Goal: Register for event/course

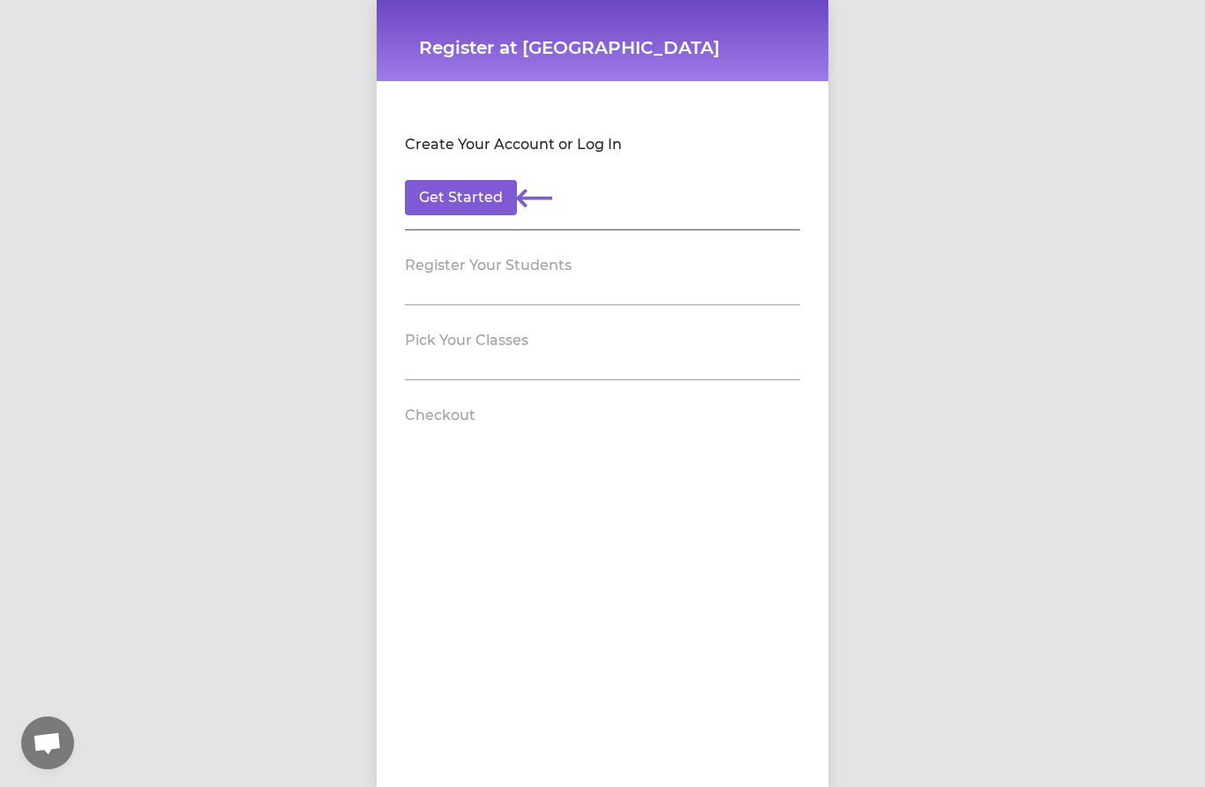
click at [475, 189] on button "Get Started" at bounding box center [461, 197] width 112 height 35
click at [529, 262] on h2 "Register Your Students" at bounding box center [488, 265] width 167 height 21
click at [623, 248] on section "Register Your Students" at bounding box center [602, 267] width 395 height 75
click at [470, 192] on button "Get Started" at bounding box center [461, 197] width 112 height 35
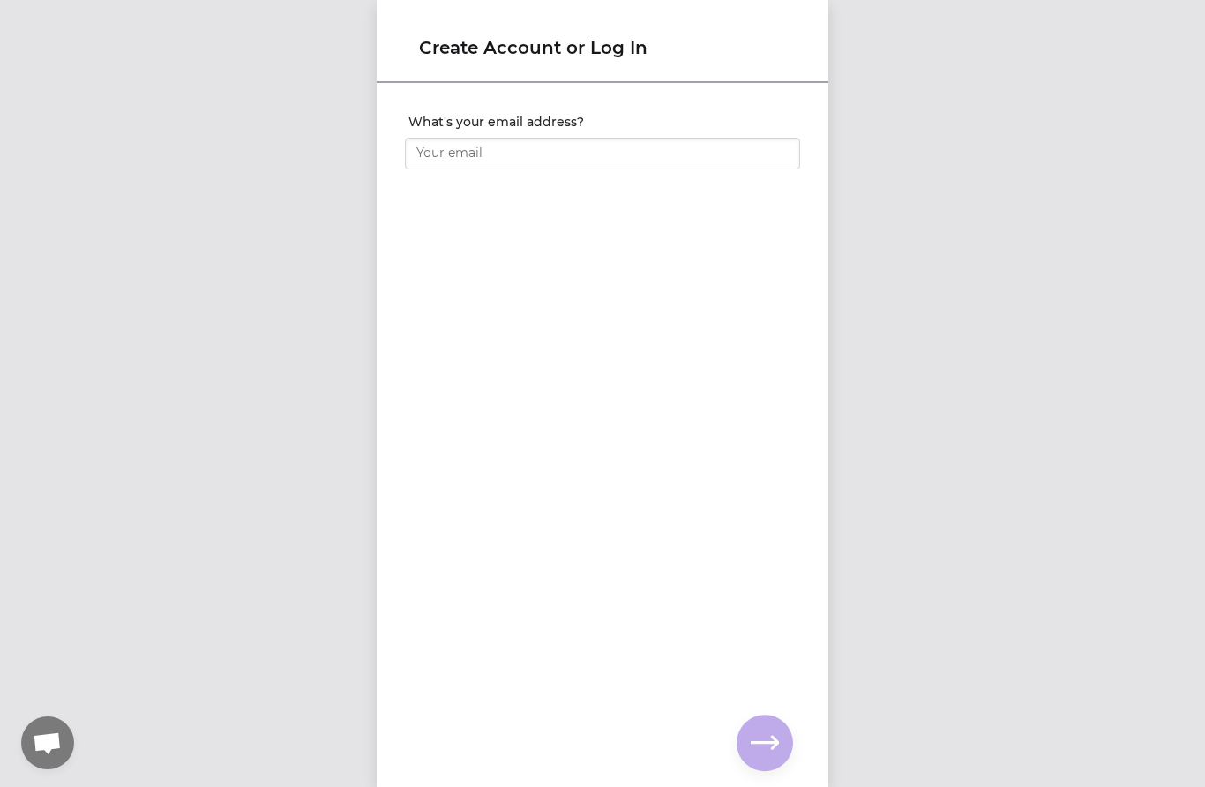
click at [611, 148] on input "What's your email address?" at bounding box center [602, 154] width 395 height 32
type input "[EMAIL_ADDRESS][DOMAIN_NAME]"
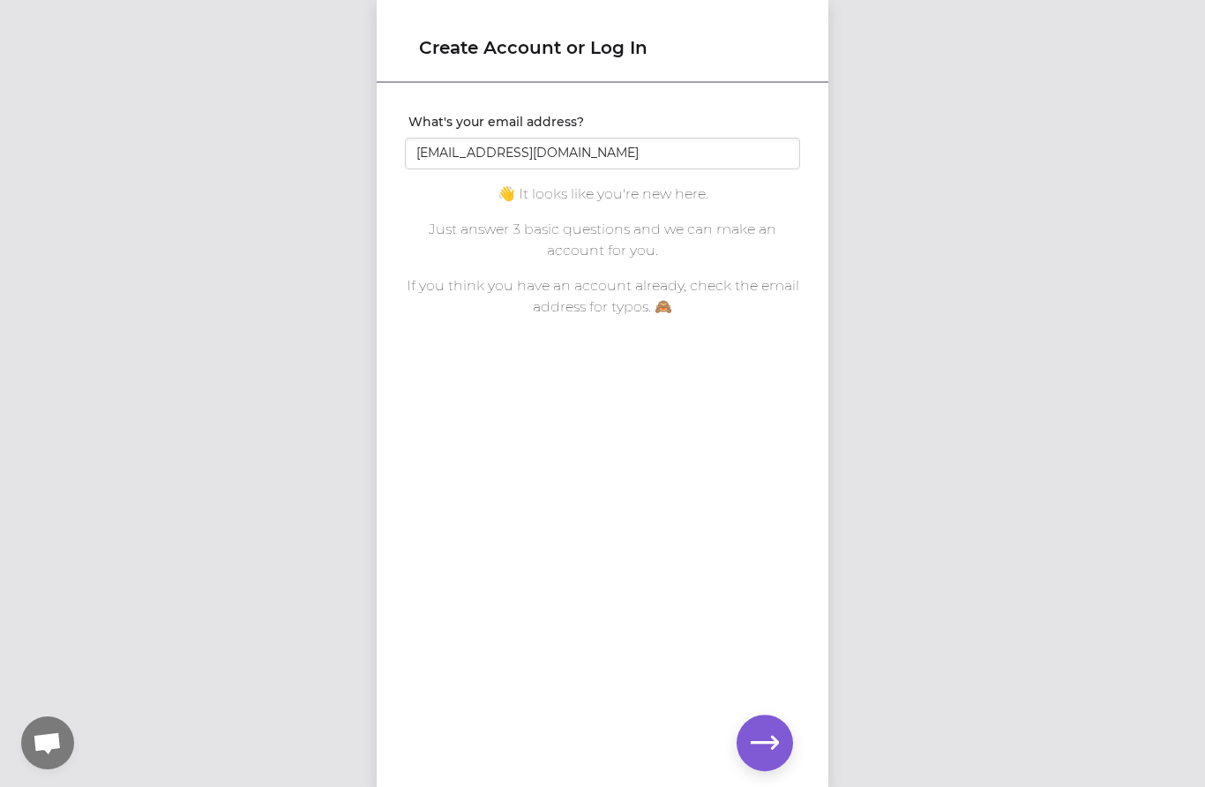
scroll to position [1, 0]
click at [776, 564] on icon "button" at bounding box center [765, 743] width 28 height 28
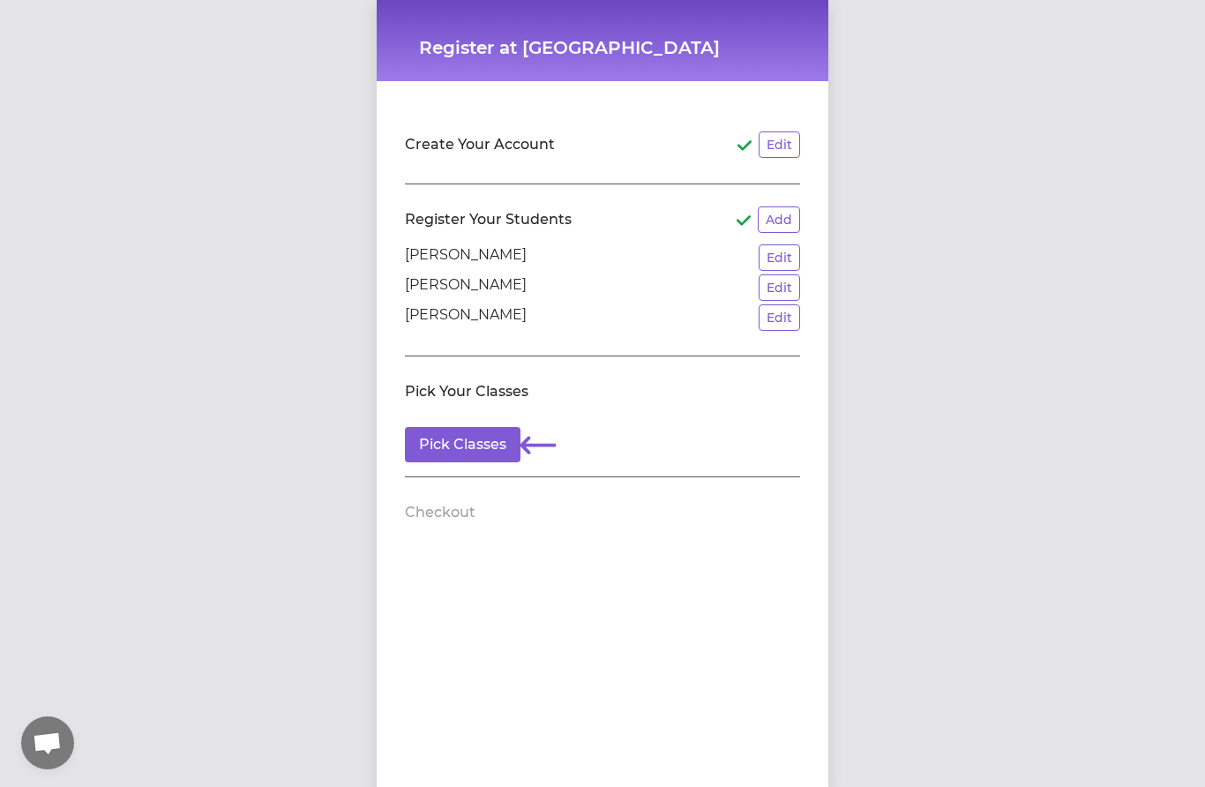
click at [475, 438] on button "Pick Classes" at bounding box center [463, 444] width 116 height 35
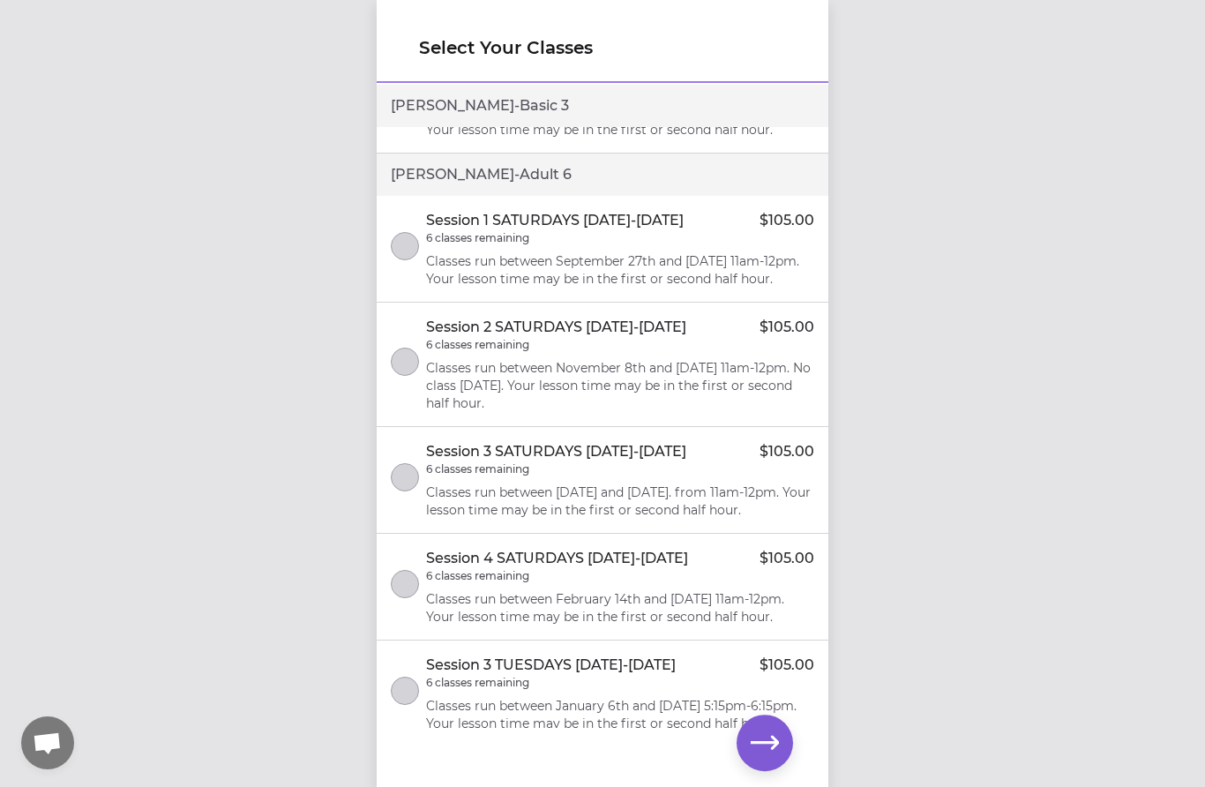
scroll to position [1330, 0]
click at [417, 378] on button "select class" at bounding box center [405, 363] width 28 height 28
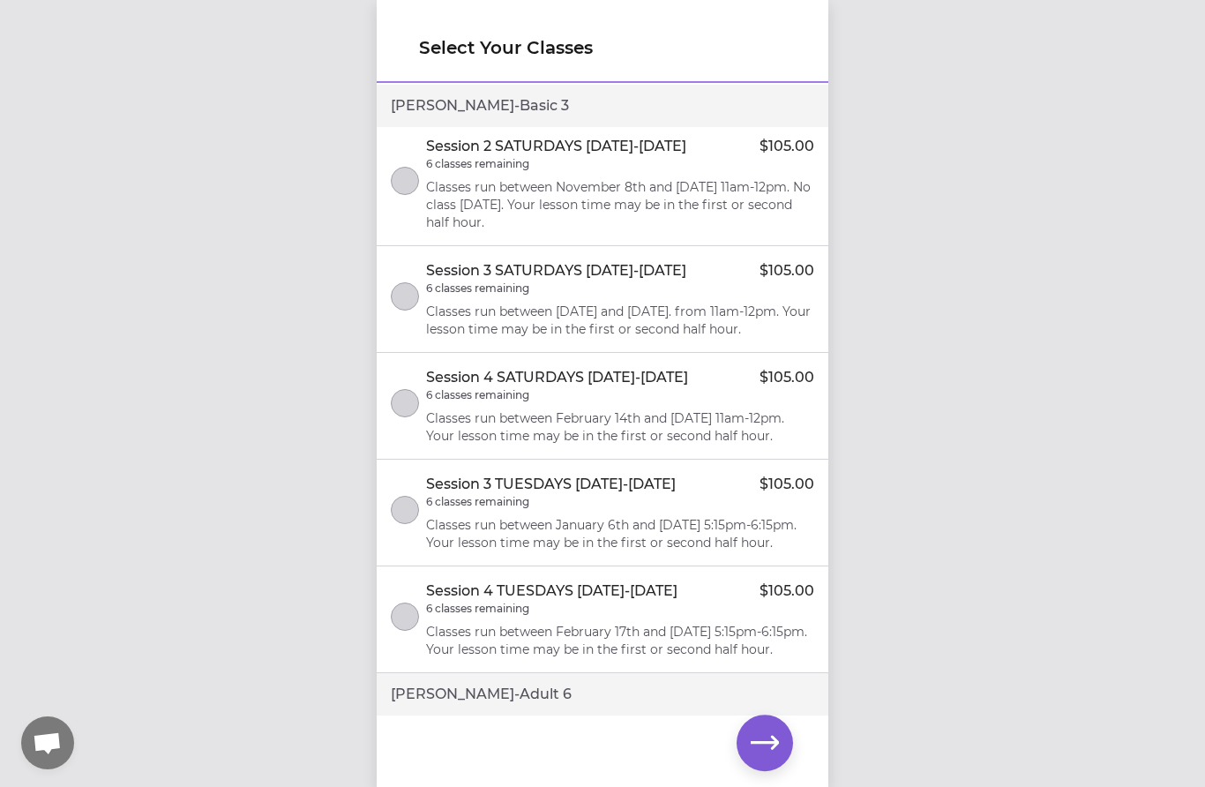
scroll to position [796, 0]
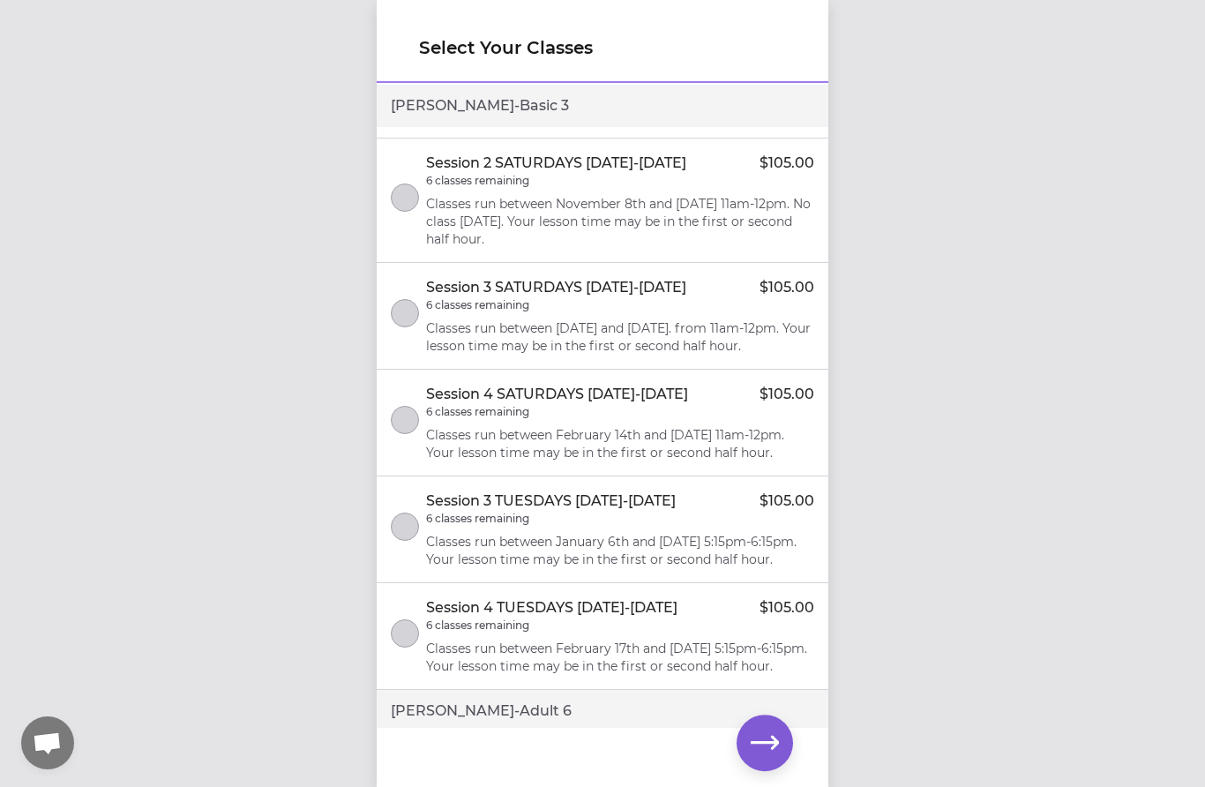
click at [409, 212] on button "select class" at bounding box center [405, 197] width 28 height 28
click at [410, 327] on button "select class" at bounding box center [405, 313] width 28 height 28
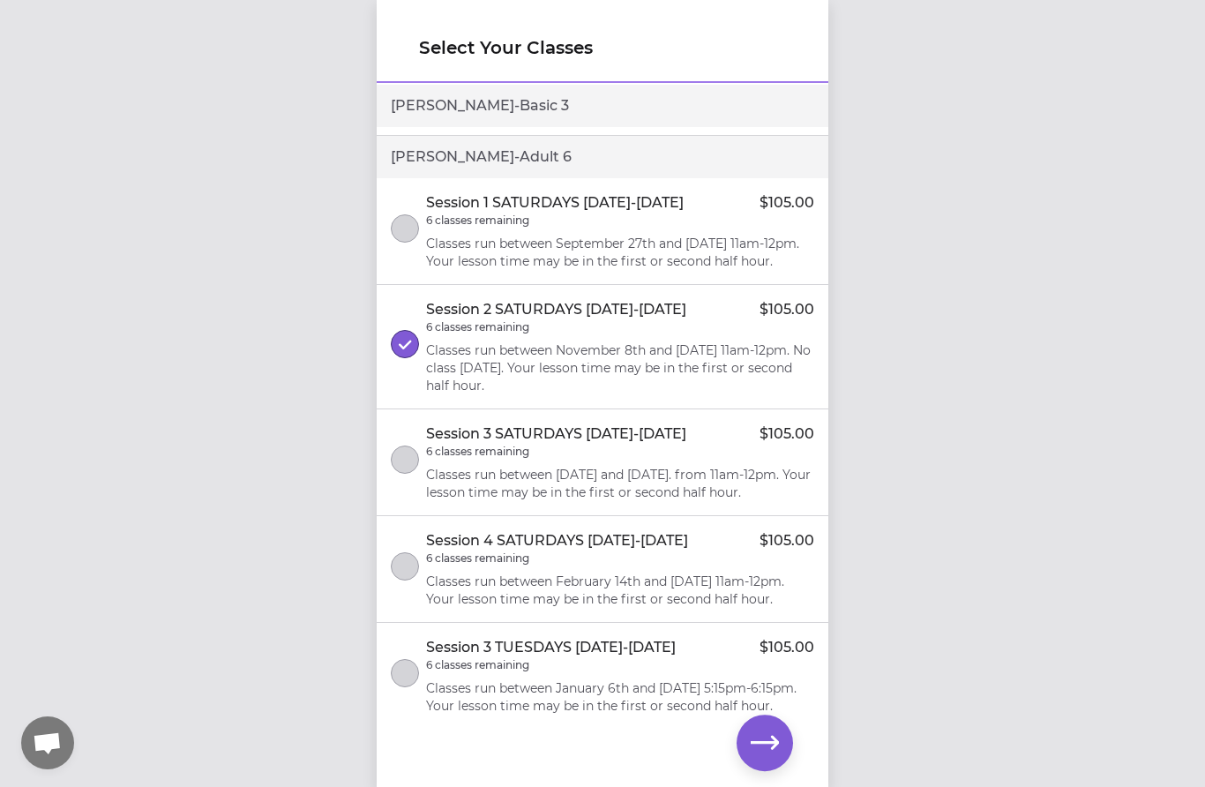
scroll to position [1381, 0]
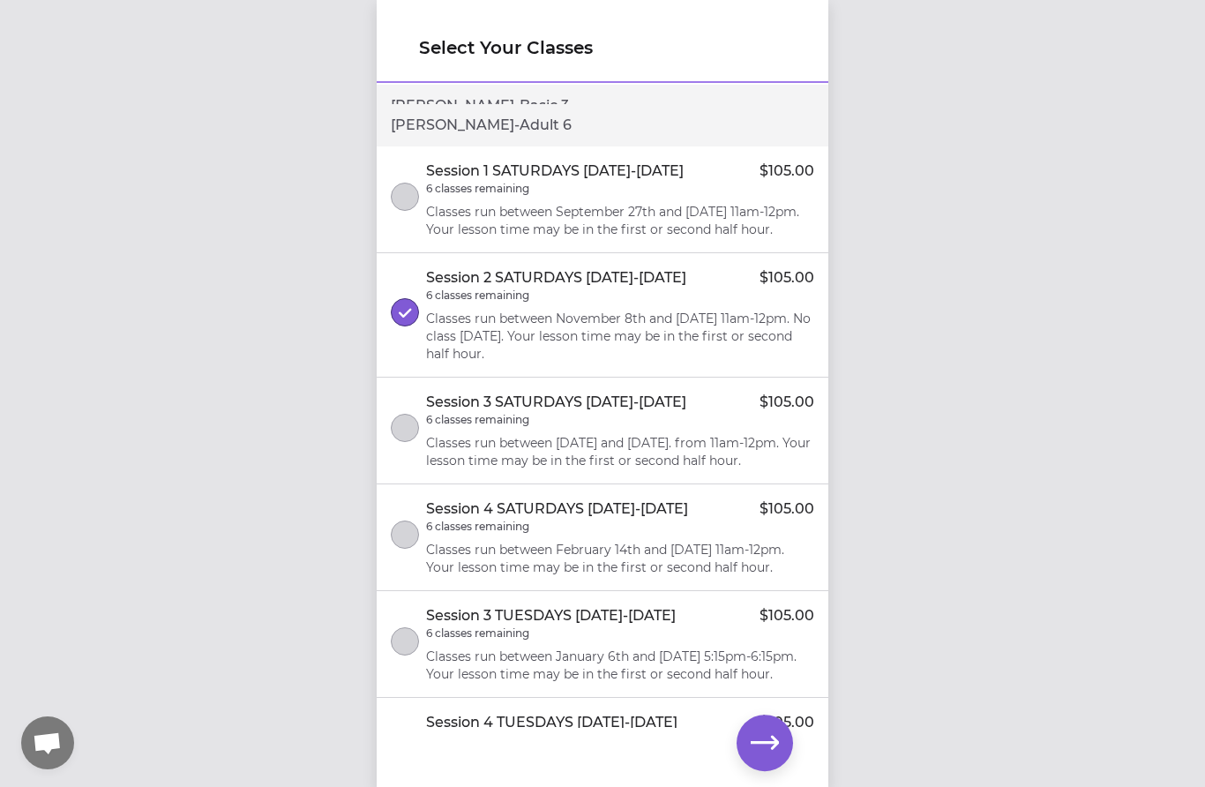
click at [408, 442] on button "select class" at bounding box center [405, 428] width 28 height 28
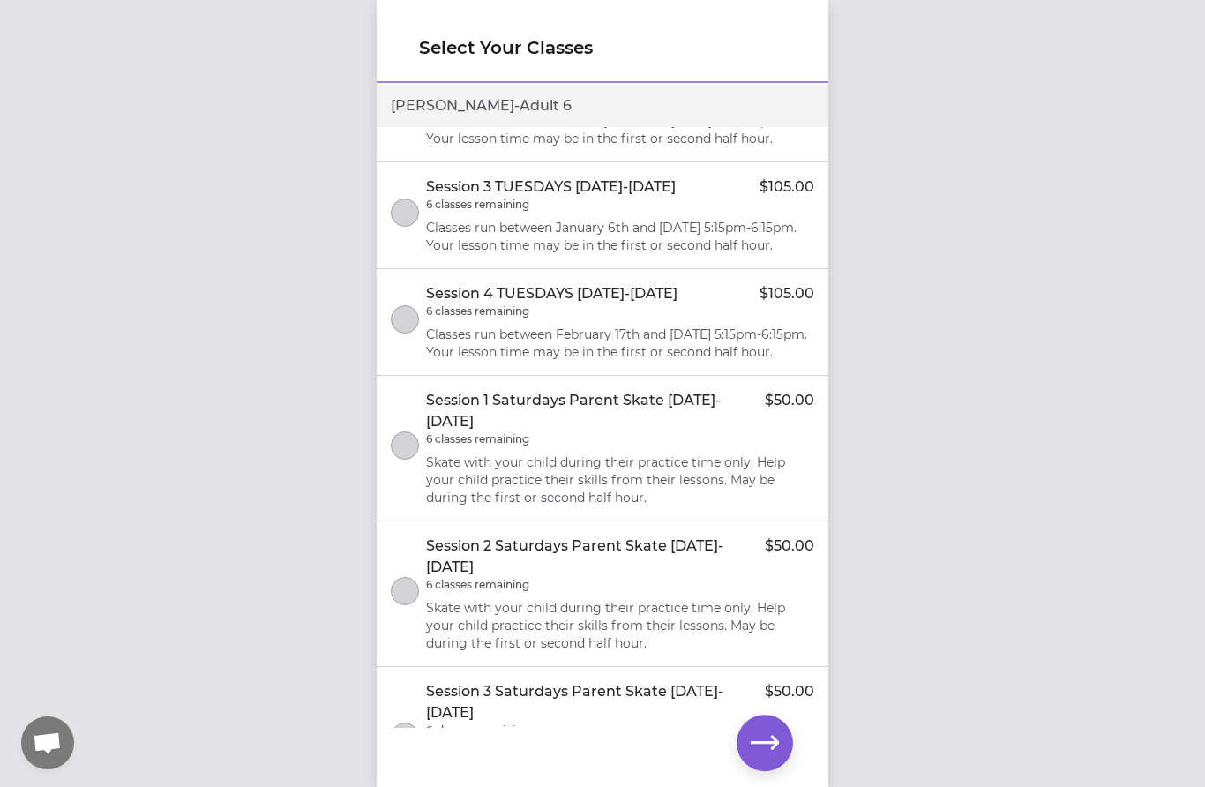
scroll to position [1806, 0]
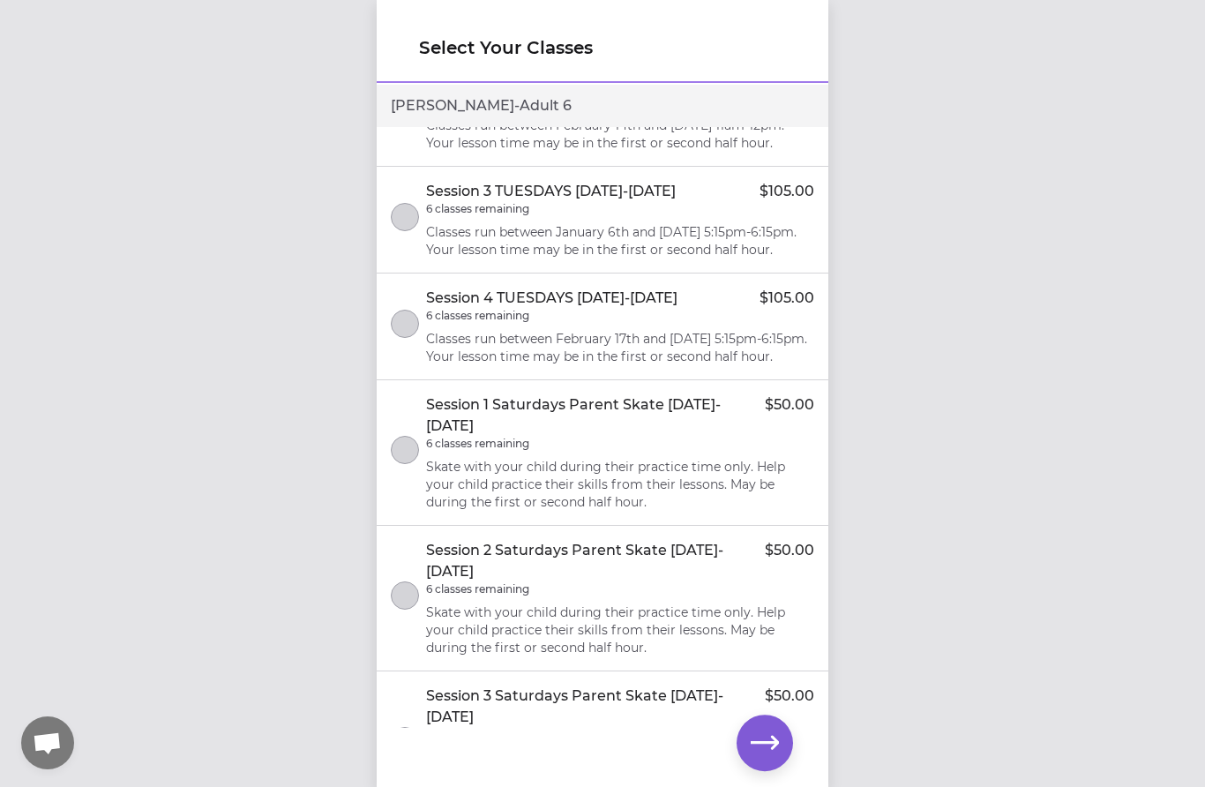
click at [769, 564] on icon "button" at bounding box center [765, 742] width 28 height 13
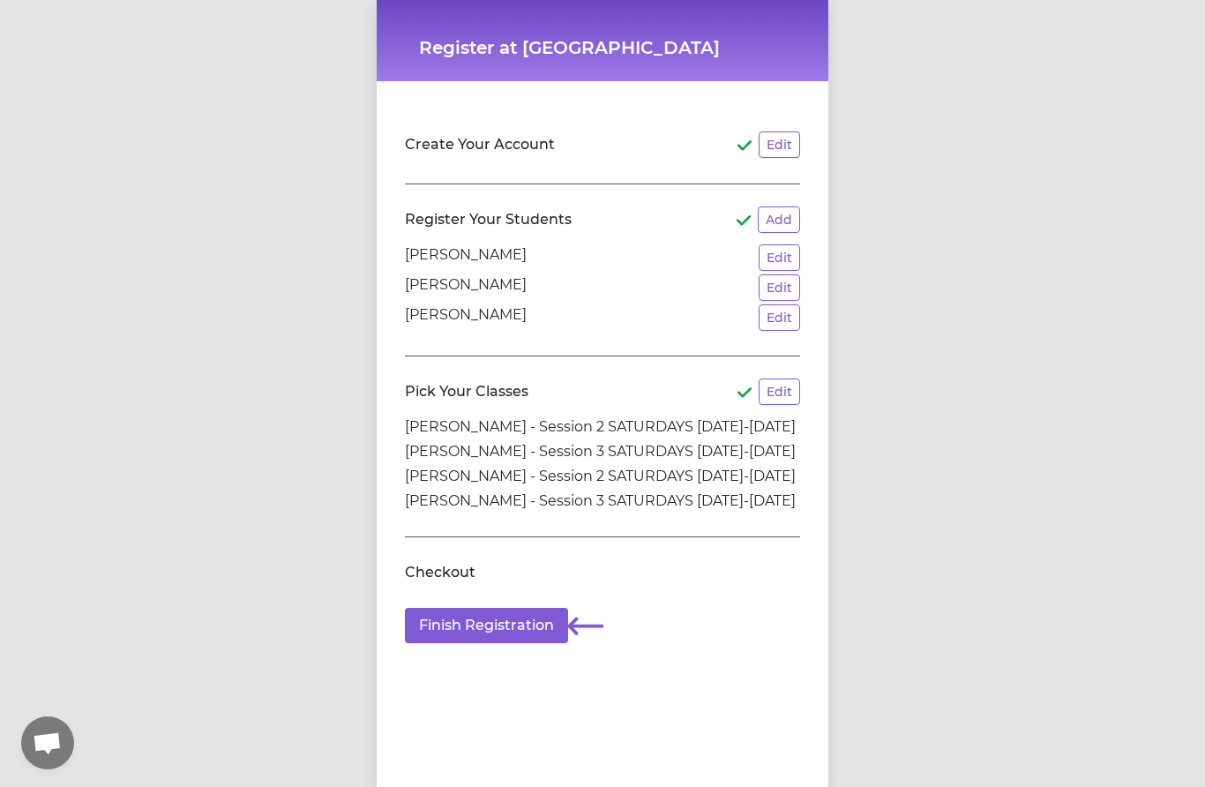
click at [531, 564] on button "Finish Registration" at bounding box center [486, 625] width 163 height 35
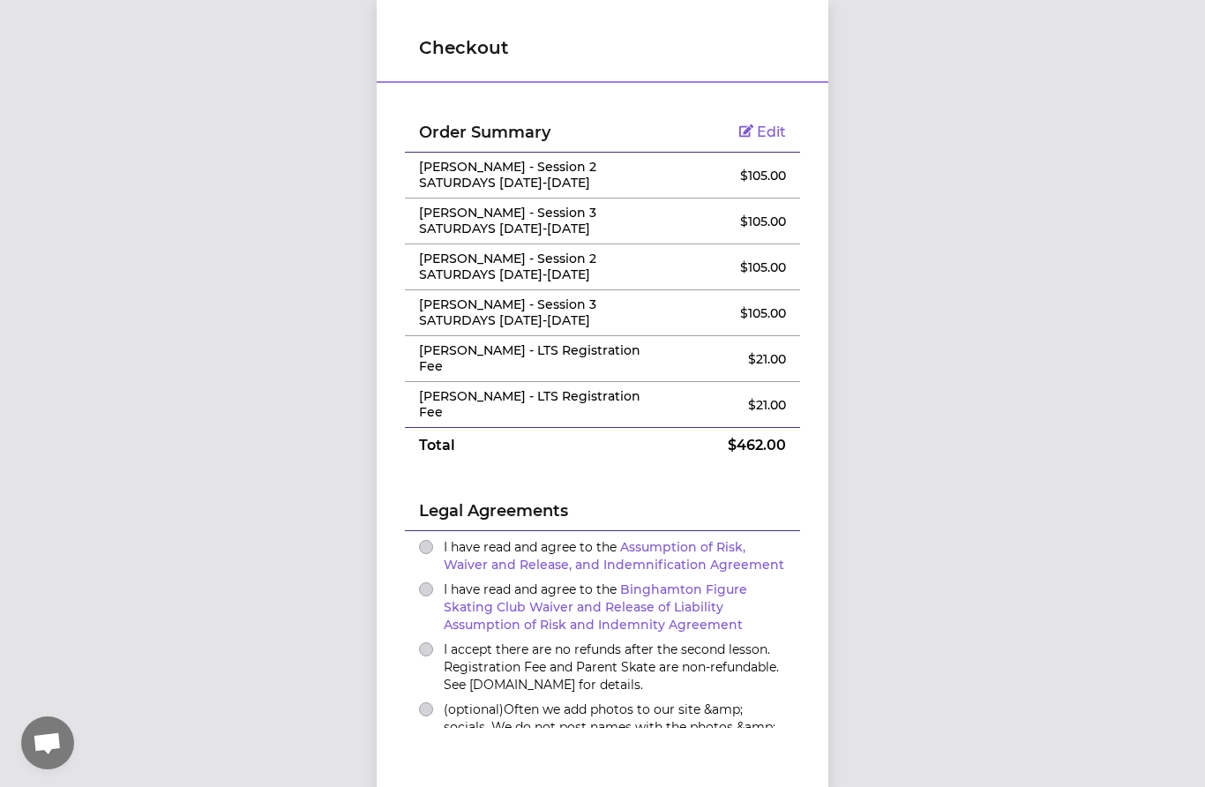
scroll to position [11, 0]
click at [772, 123] on span "Edit" at bounding box center [771, 131] width 29 height 17
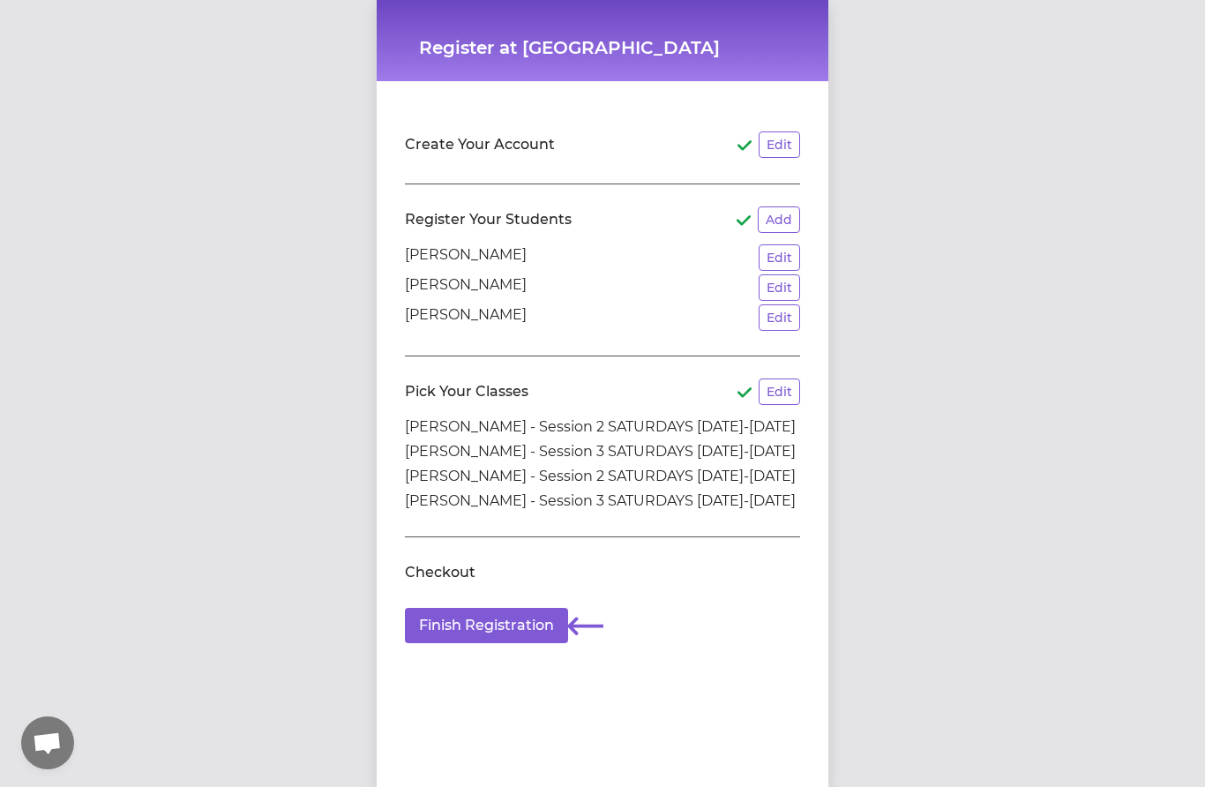
scroll to position [8, 0]
click at [784, 381] on button "Edit" at bounding box center [779, 391] width 41 height 26
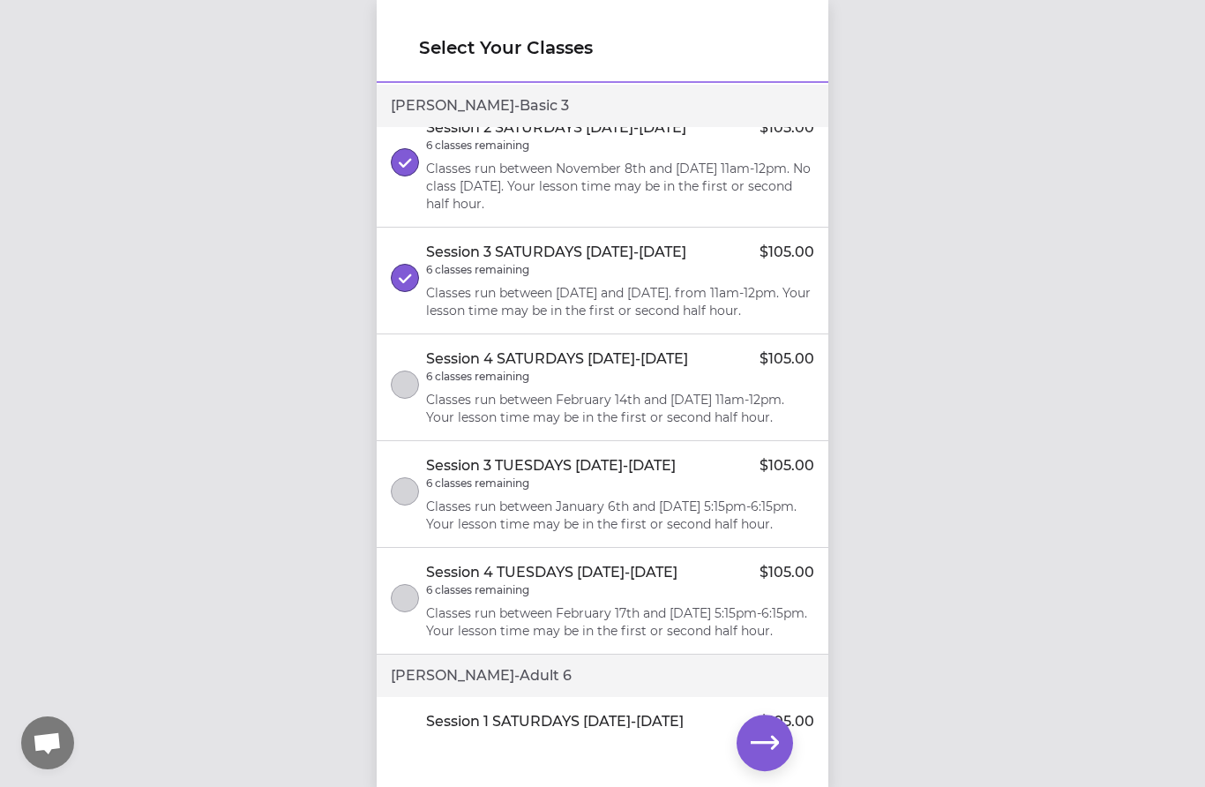
scroll to position [839, 0]
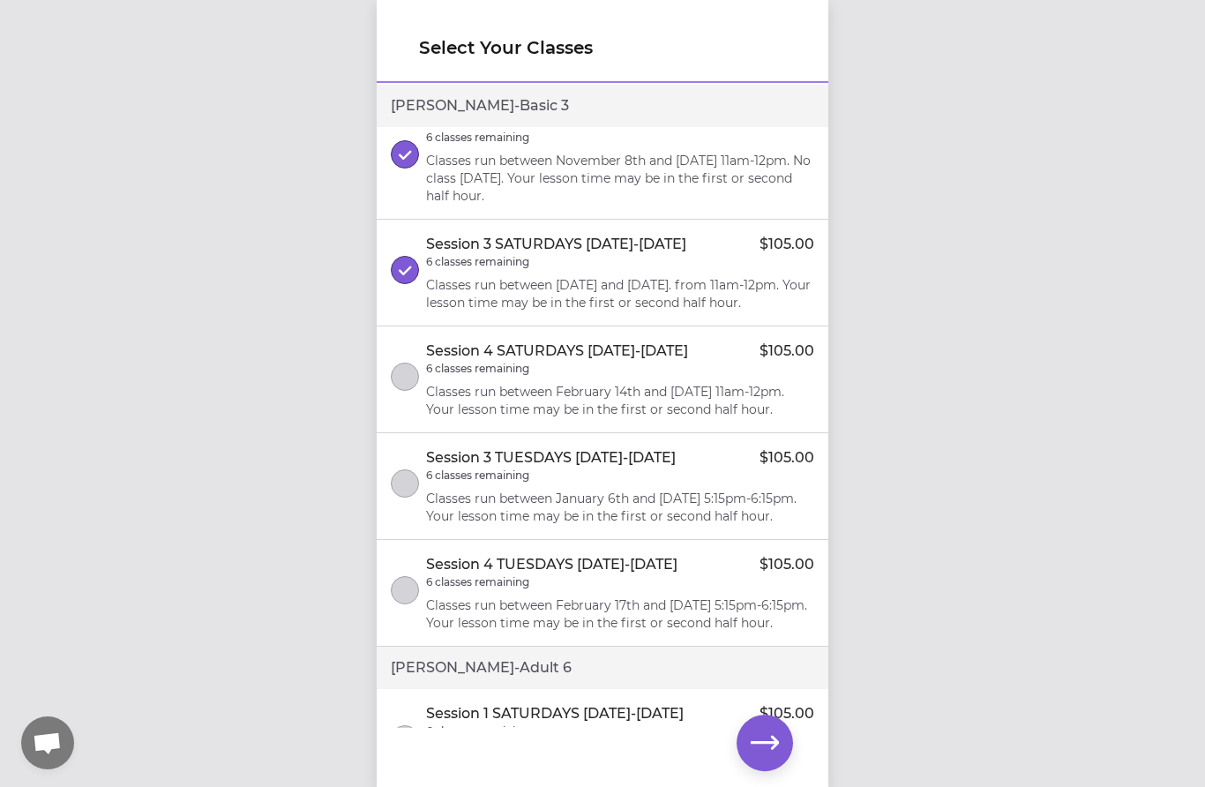
click at [410, 284] on button "select class" at bounding box center [405, 270] width 28 height 28
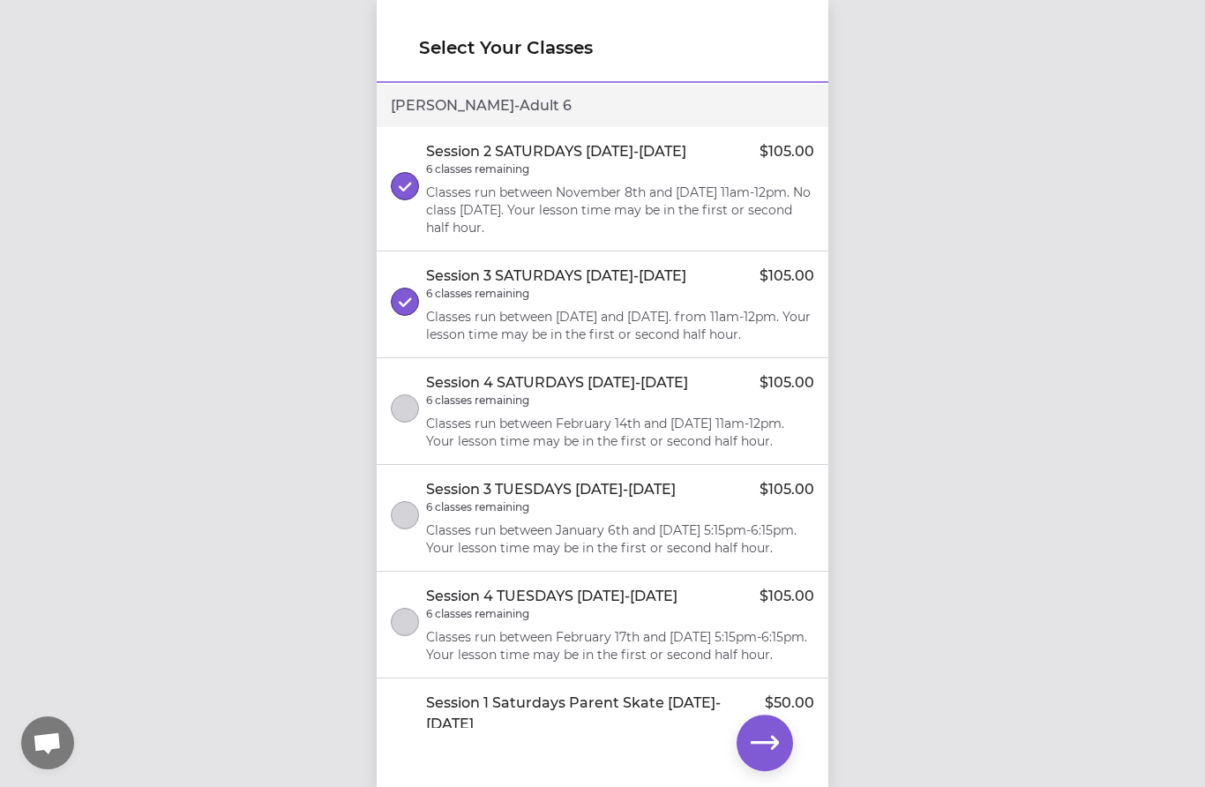
scroll to position [1526, 0]
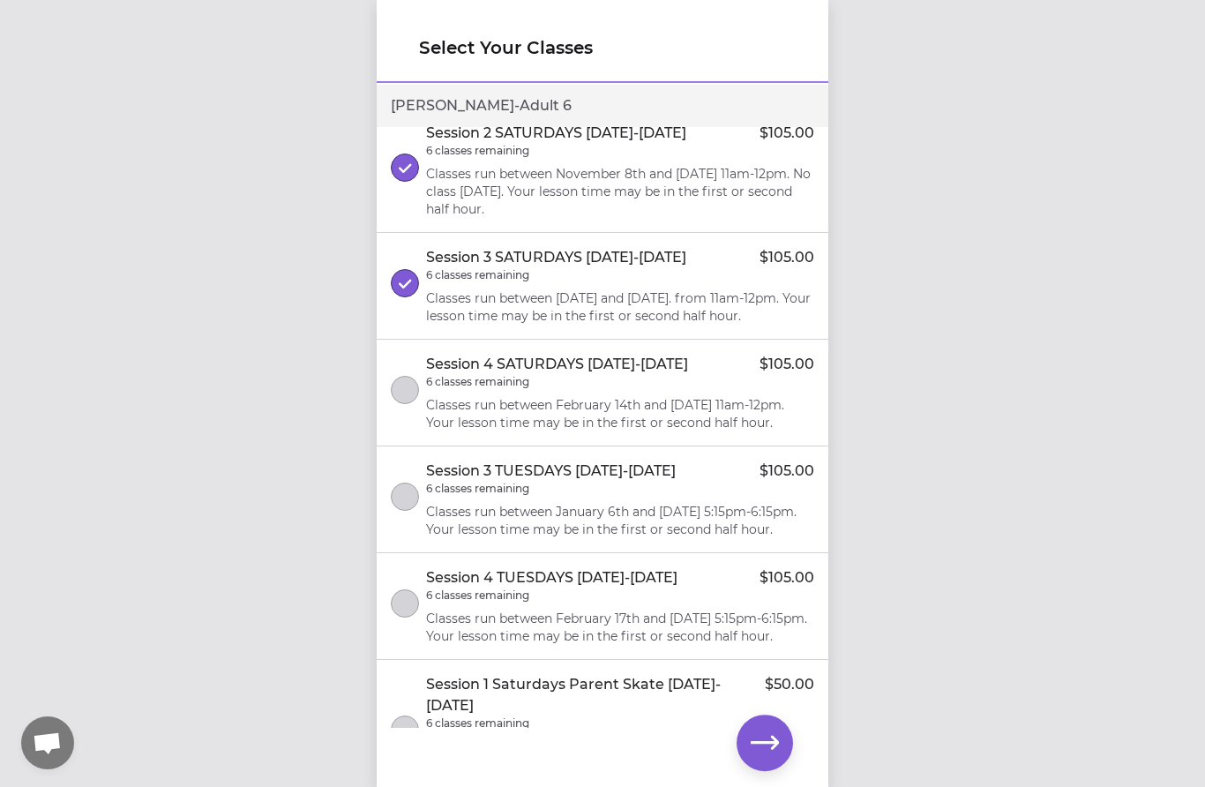
click at [412, 297] on button "select class" at bounding box center [405, 283] width 28 height 28
click at [777, 564] on icon "button" at bounding box center [765, 743] width 28 height 28
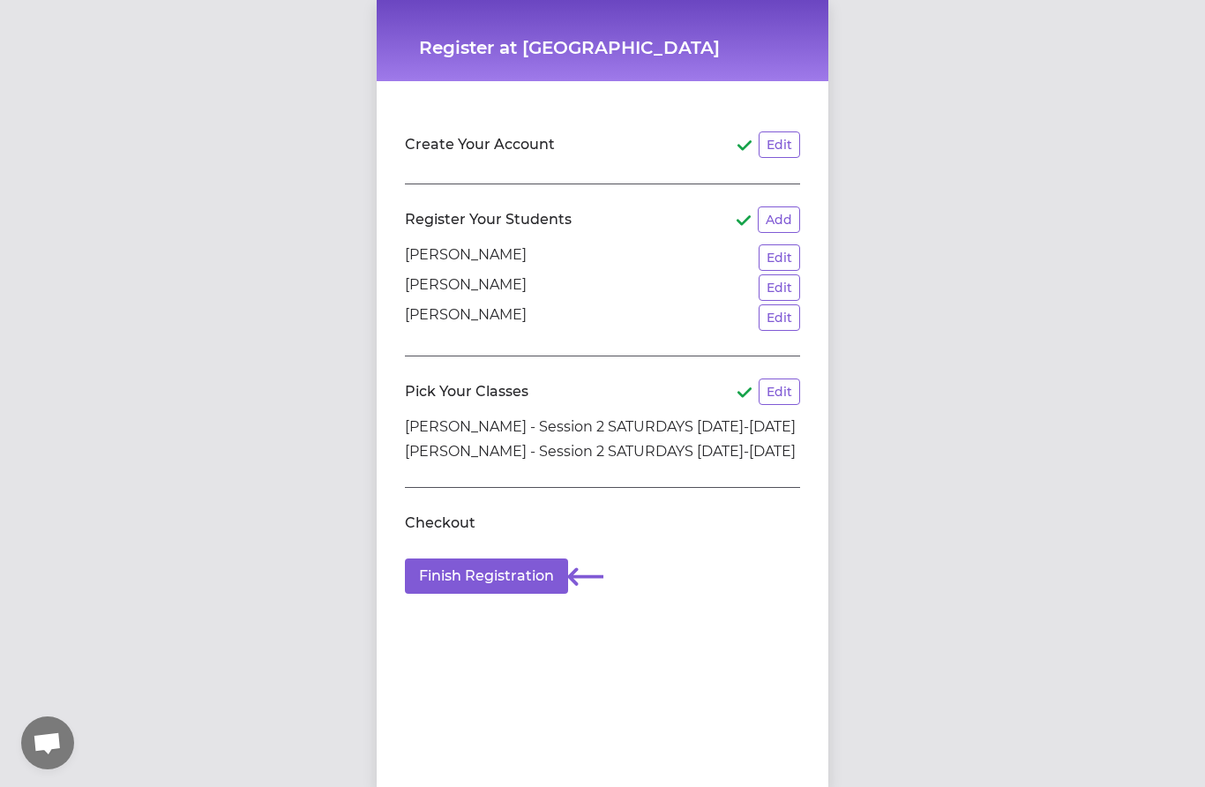
click at [524, 564] on button "Finish Registration" at bounding box center [486, 575] width 163 height 35
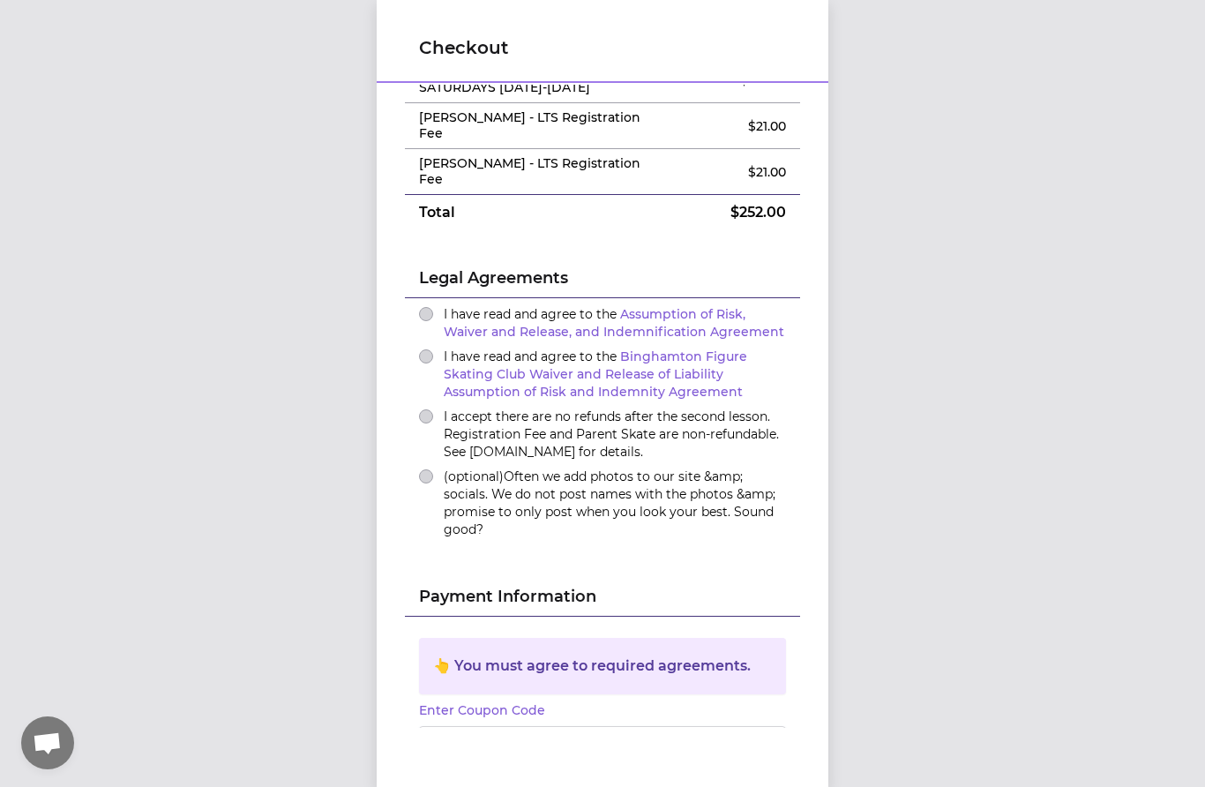
scroll to position [205, 0]
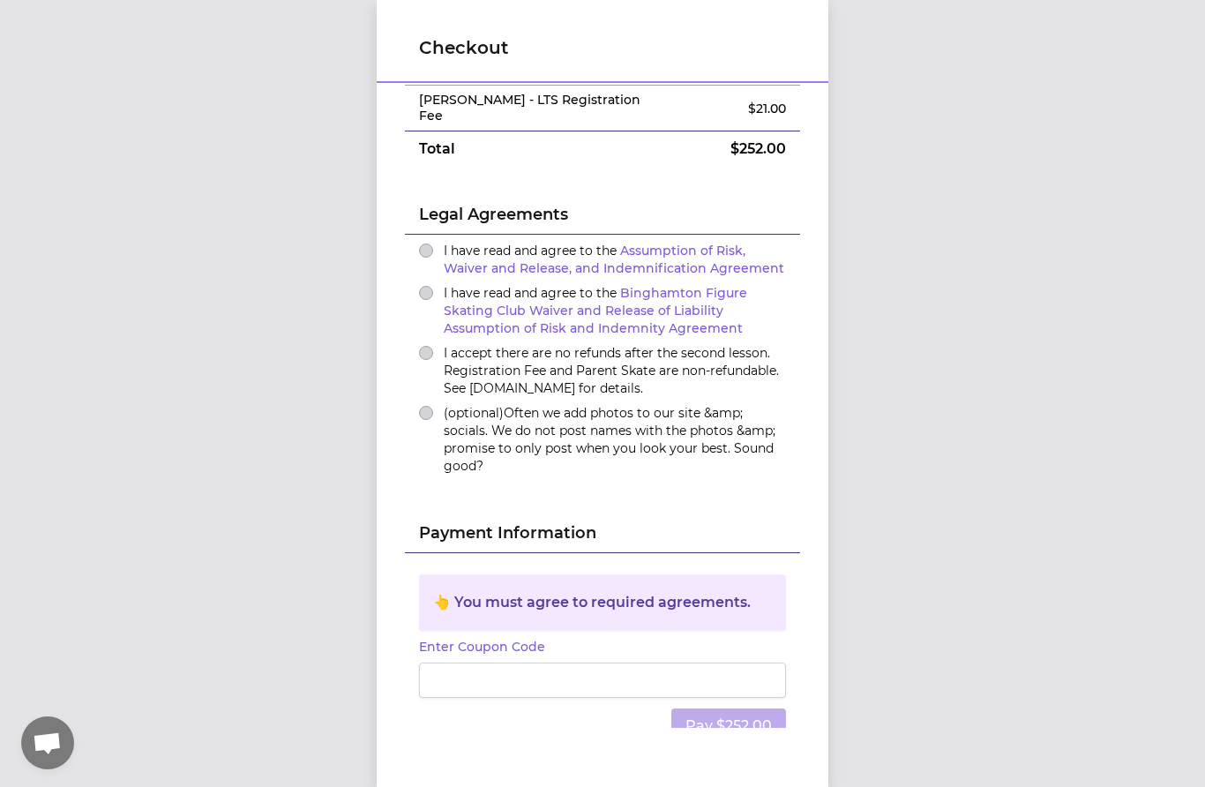
click at [438, 242] on div "I have read and agree to the Assumption of Risk, Waiver and Release, and Indemn…" at bounding box center [602, 259] width 367 height 35
click at [427, 286] on button "I have read and agree to the Binghamton Figure Skating Club Waiver and Release …" at bounding box center [426, 293] width 14 height 14
click at [432, 242] on div "I have read and agree to the Assumption of Risk, Waiver and Release, and Indemn…" at bounding box center [602, 259] width 367 height 35
click at [430, 243] on button "I have read and agree to the Assumption of Risk, Waiver and Release, and Indemn…" at bounding box center [426, 250] width 14 height 14
click at [430, 346] on button "I accept there are no refunds after the second lesson. Registration Fee and Par…" at bounding box center [426, 353] width 14 height 14
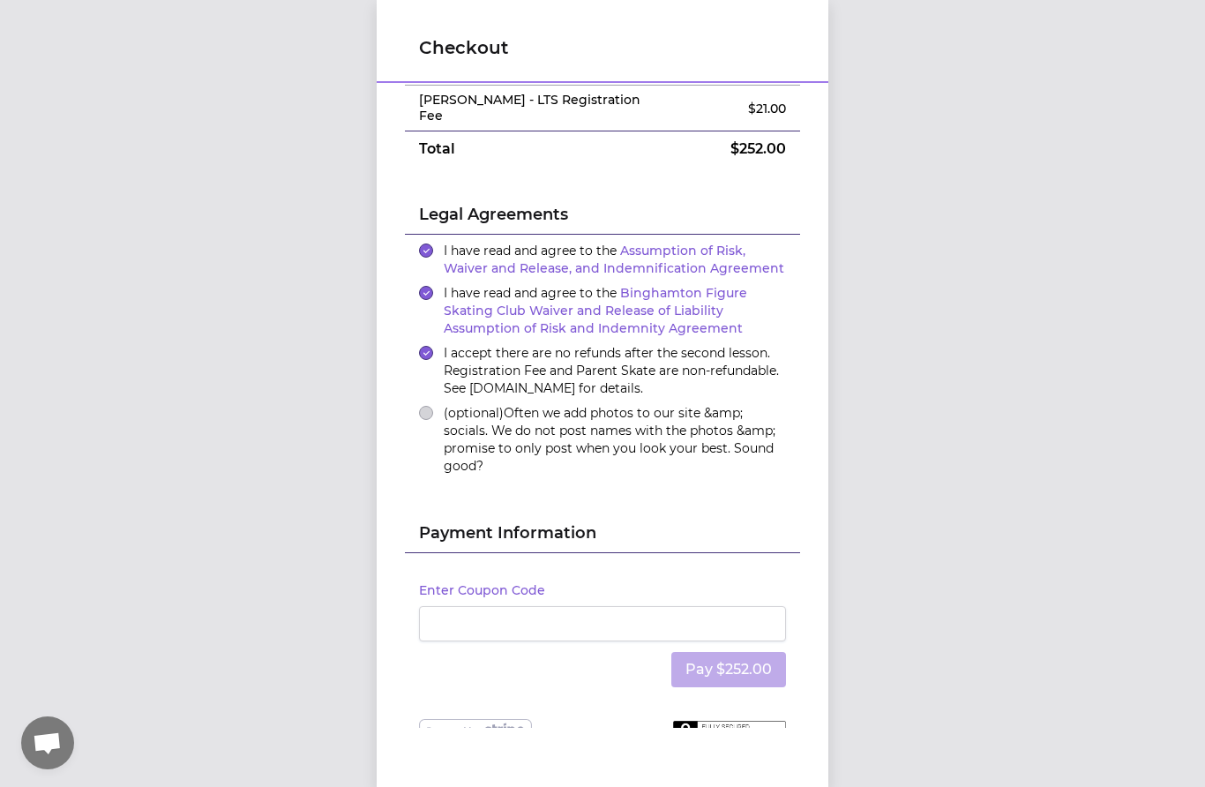
click at [430, 406] on button "(optional) Often we add photos to our site &amp; socials. We do not post names …" at bounding box center [426, 413] width 14 height 14
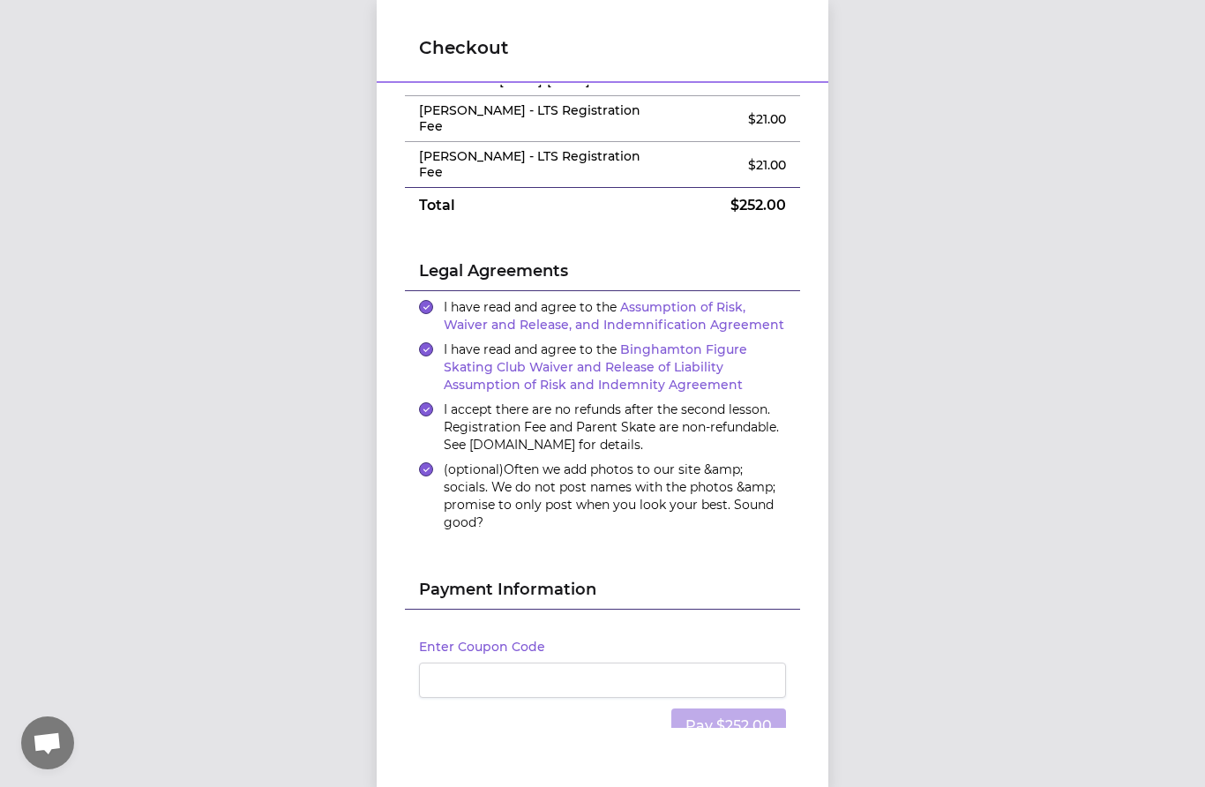
scroll to position [11, 0]
click at [762, 564] on div at bounding box center [602, 679] width 367 height 35
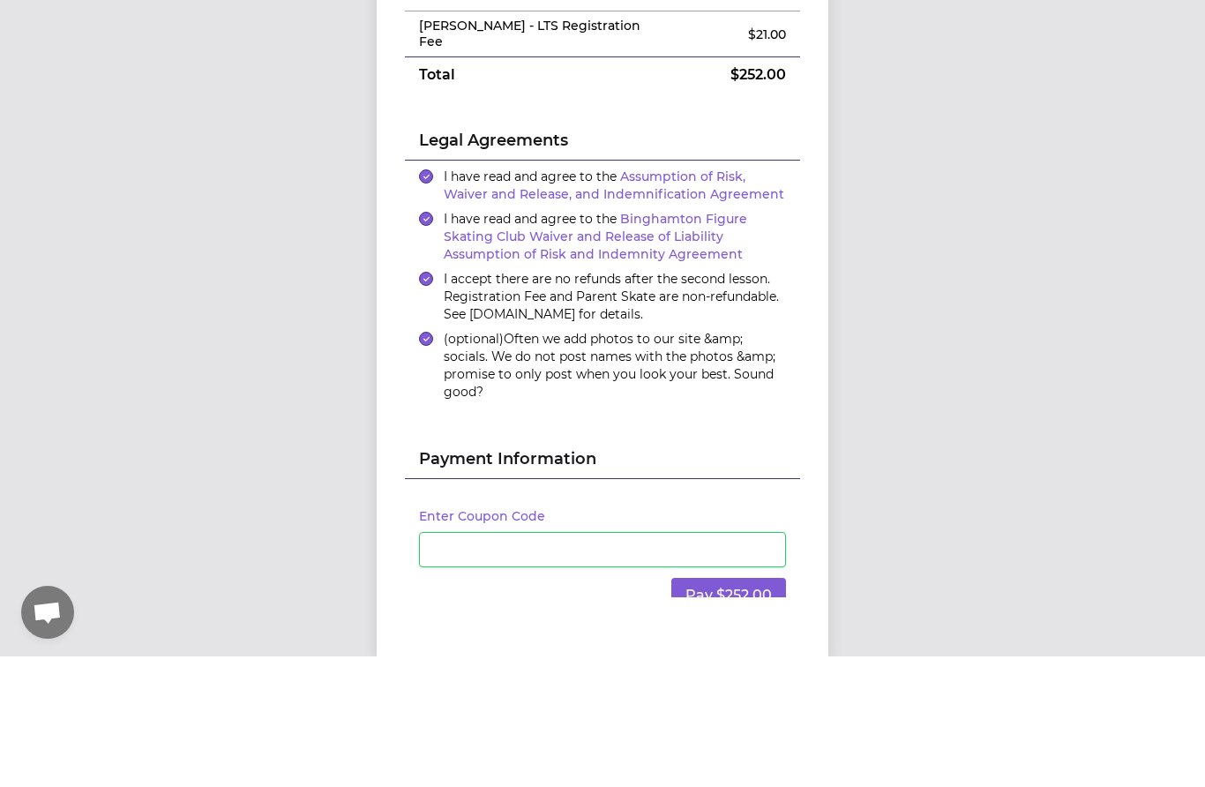
click at [756, 564] on button "Pay $252.00" at bounding box center [728, 725] width 115 height 35
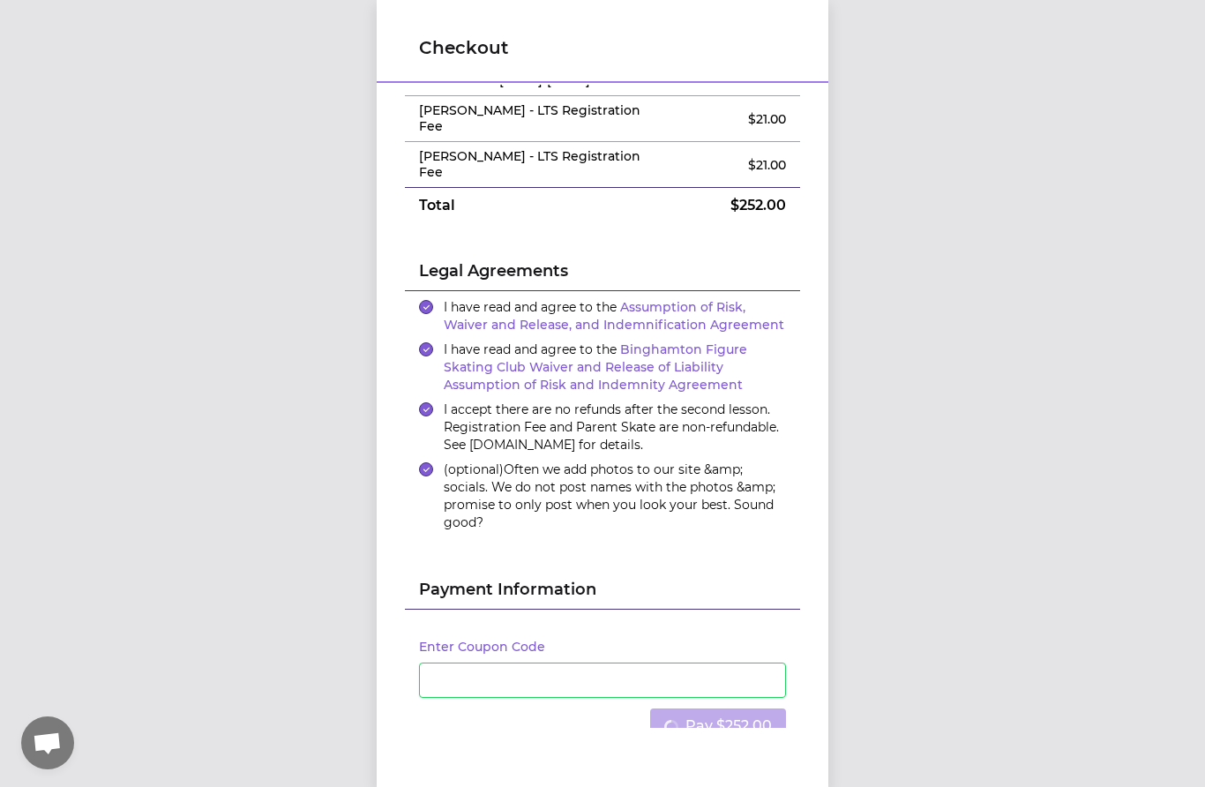
scroll to position [0, 0]
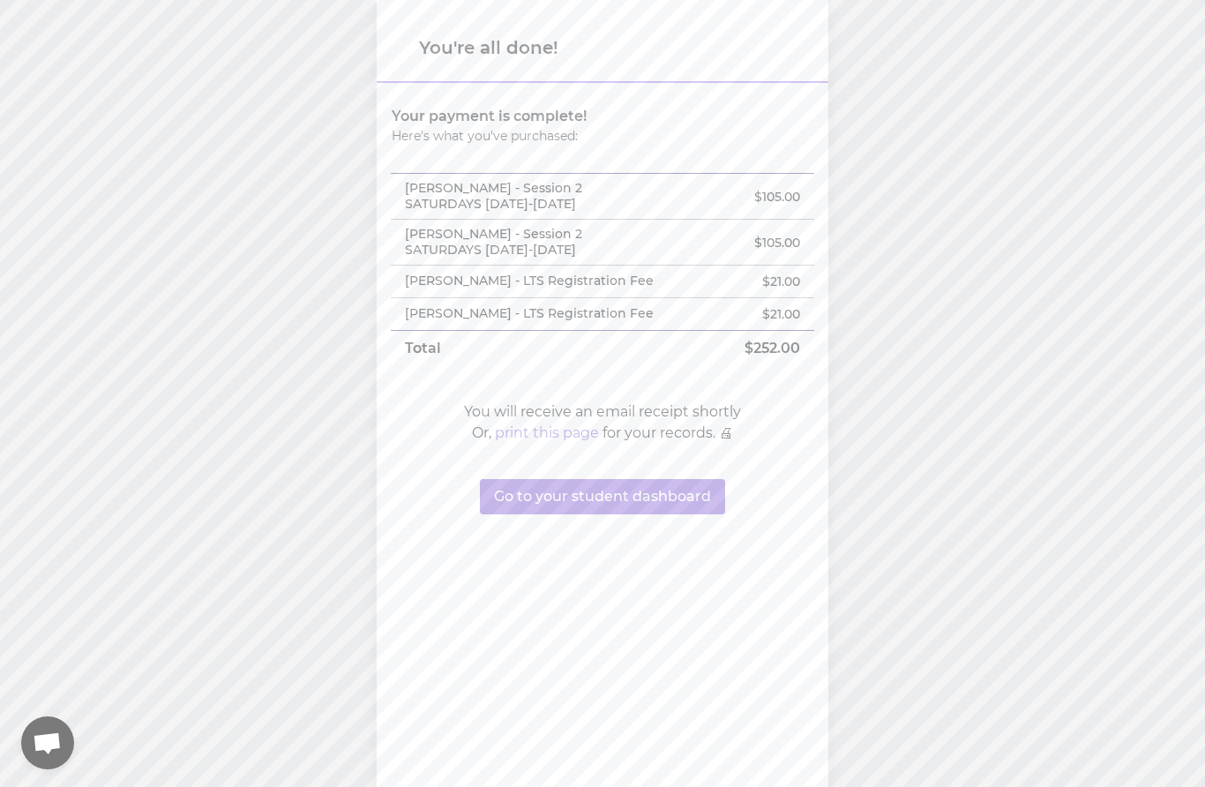
click at [657, 488] on button "Go to your student dashboard" at bounding box center [602, 496] width 245 height 35
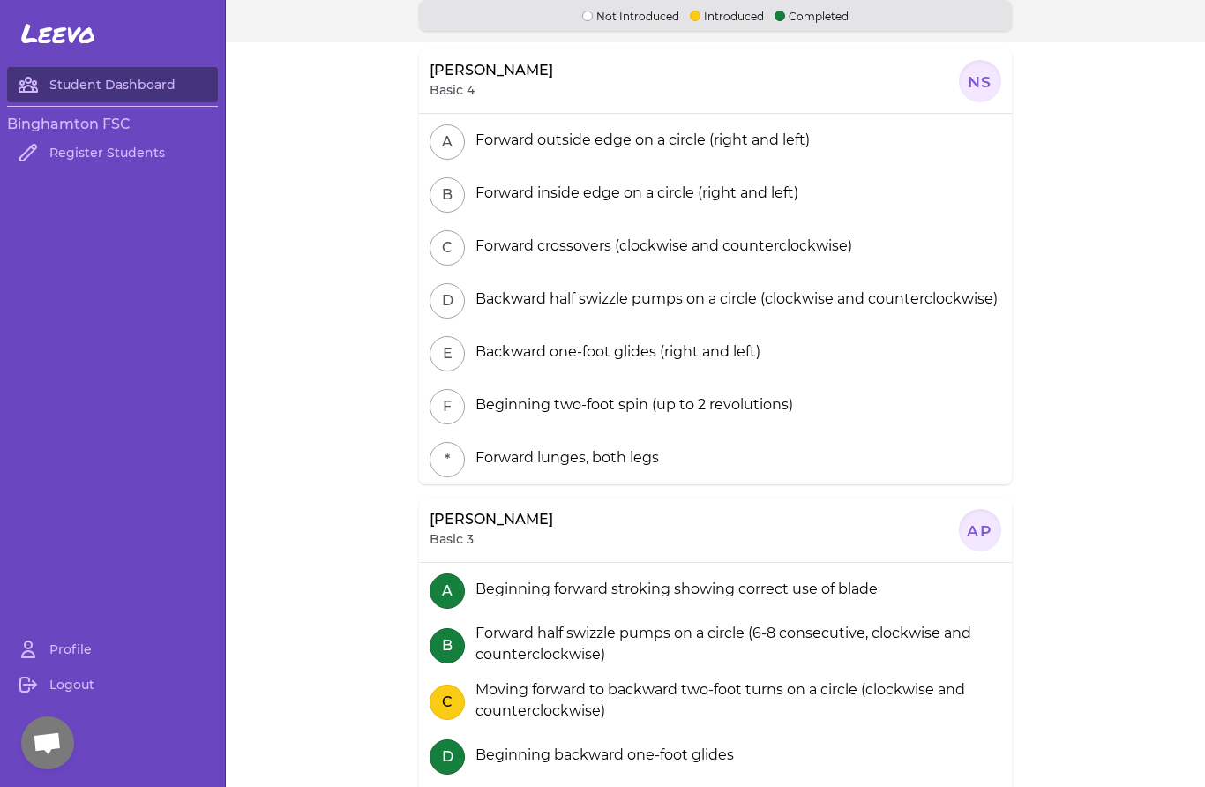
click at [140, 148] on link "Register Students" at bounding box center [112, 152] width 211 height 35
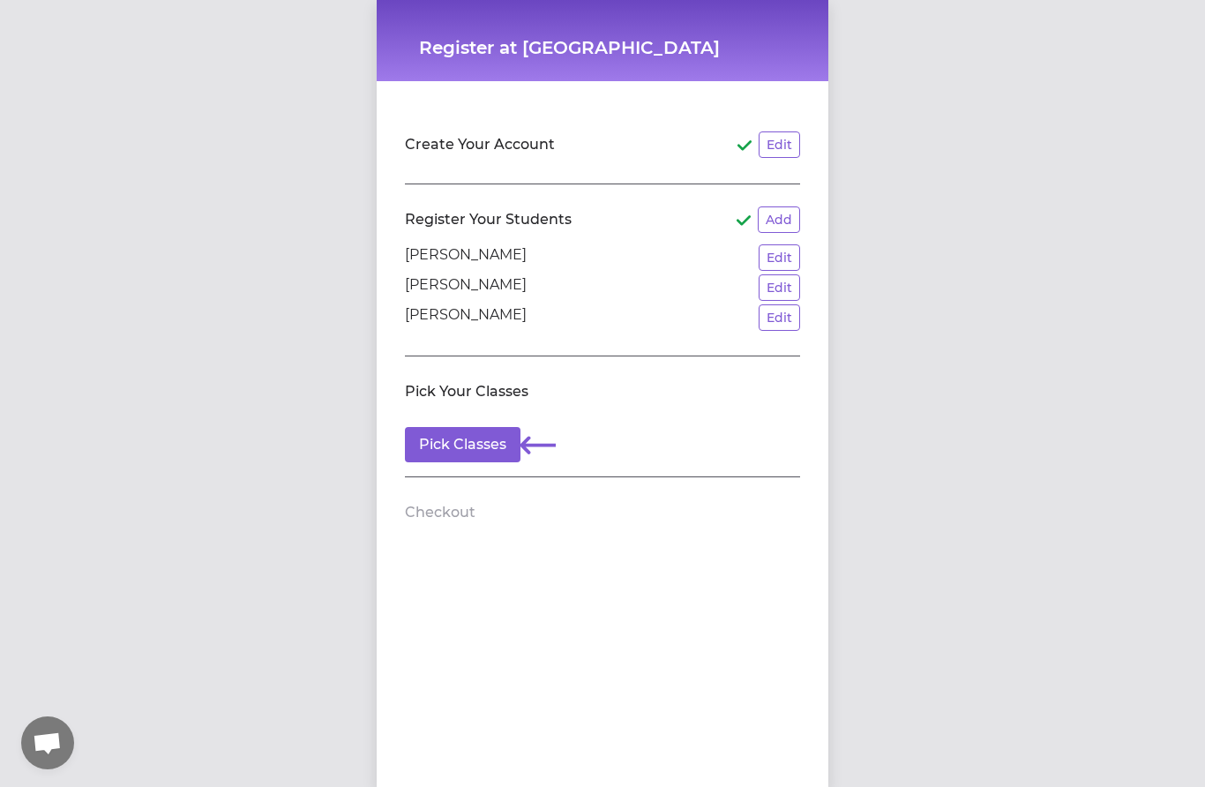
scroll to position [8, 0]
click at [495, 435] on button "Pick Classes" at bounding box center [463, 444] width 116 height 35
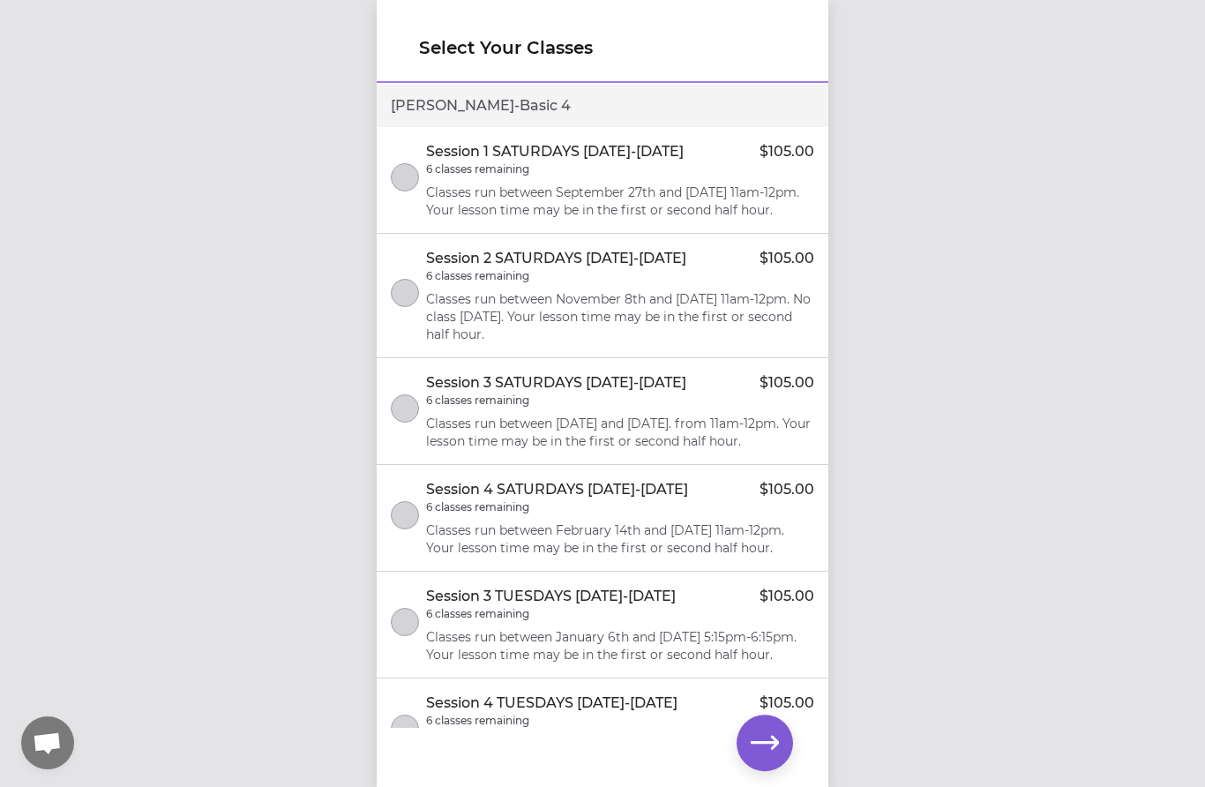
scroll to position [68, 0]
